Goal: Information Seeking & Learning: Learn about a topic

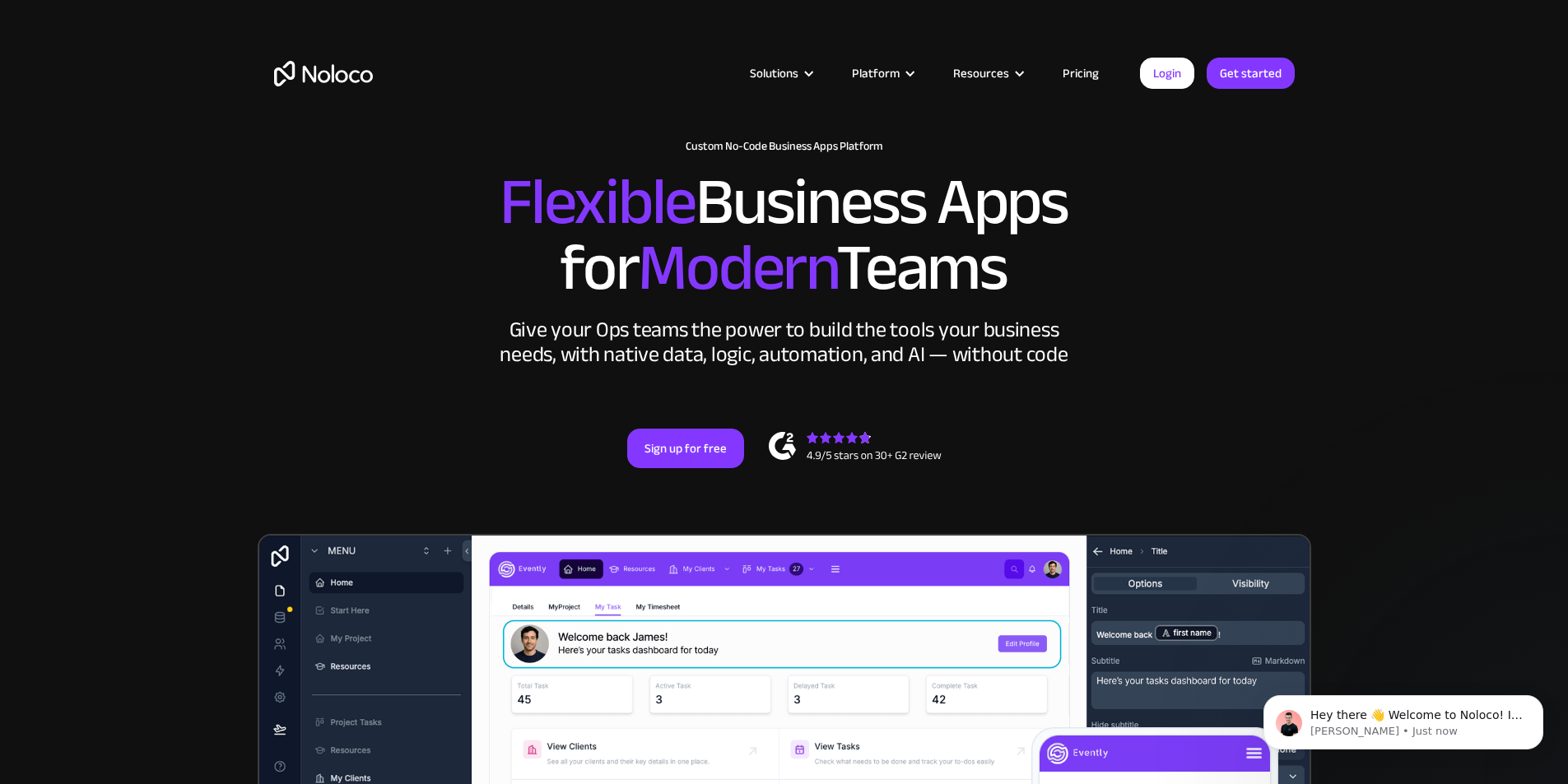
click at [1067, 77] on link "Pricing" at bounding box center [1080, 73] width 78 height 21
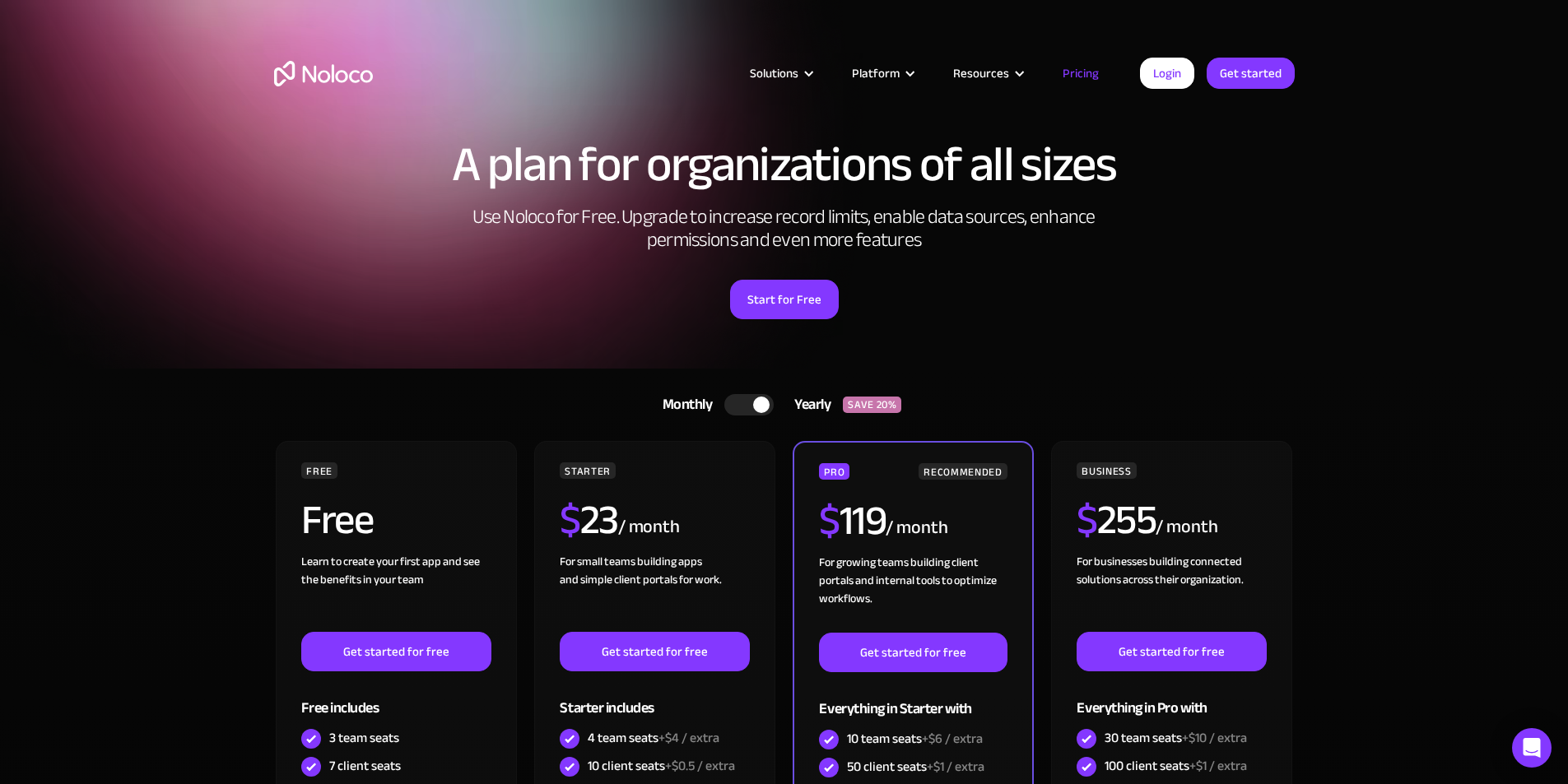
click at [348, 75] on img "home" at bounding box center [323, 74] width 99 height 26
